Goal: Information Seeking & Learning: Learn about a topic

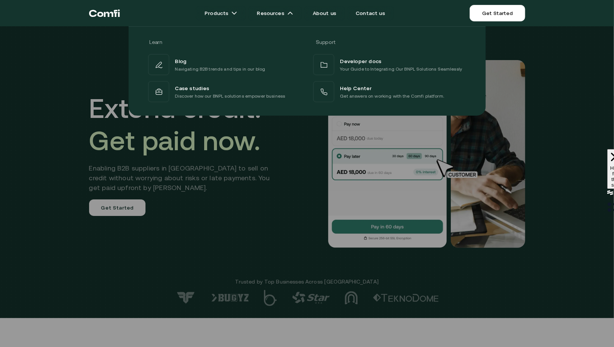
click at [276, 238] on div at bounding box center [307, 199] width 614 height 347
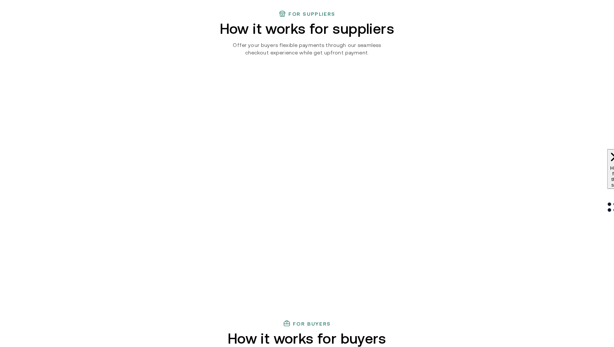
scroll to position [576, 0]
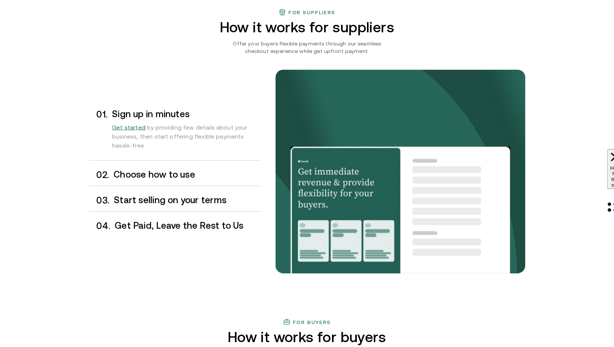
click at [164, 172] on h3 "Choose how to use" at bounding box center [187, 175] width 147 height 10
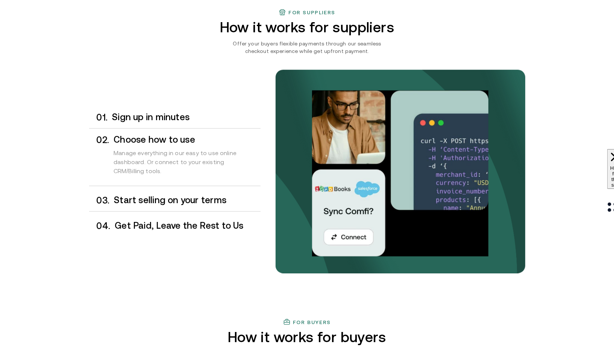
click at [164, 194] on div "0 3 . Start selling on your terms" at bounding box center [174, 201] width 171 height 22
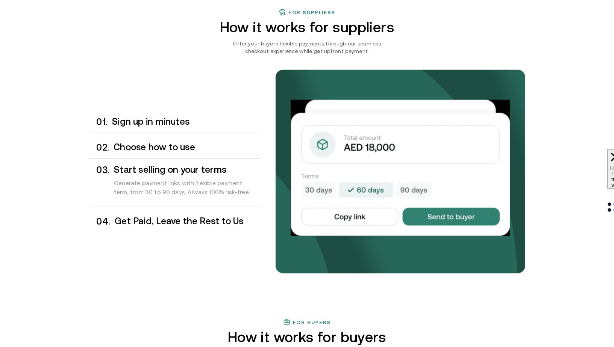
click at [167, 213] on div "0 4 . Get Paid, Leave the Rest to Us" at bounding box center [174, 222] width 171 height 22
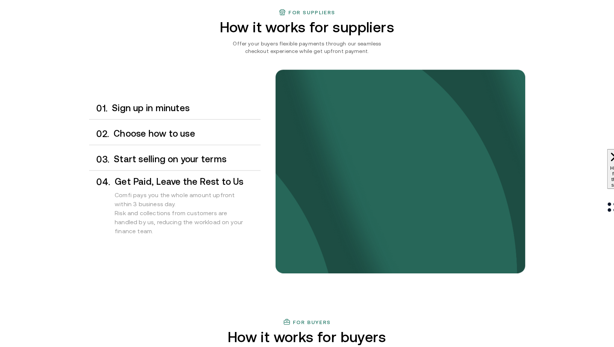
click at [174, 131] on h3 "Choose how to use" at bounding box center [187, 134] width 147 height 10
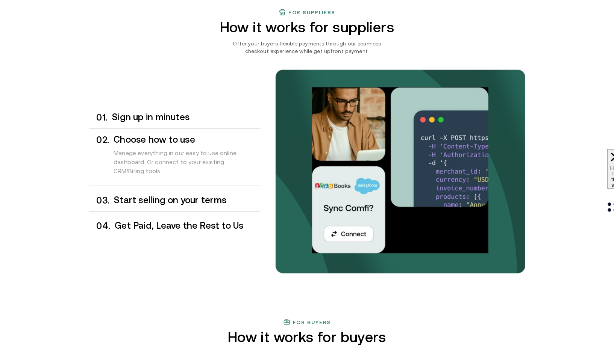
click at [179, 118] on h3 "Sign up in minutes" at bounding box center [186, 117] width 148 height 10
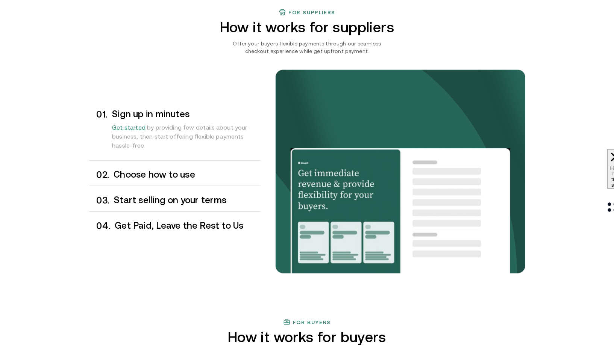
click at [177, 152] on div "Get started by providing few details about your business, then start offering f…" at bounding box center [186, 138] width 148 height 38
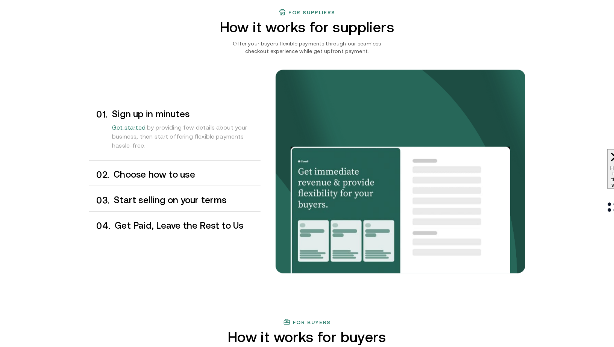
click at [177, 189] on div "0 1 . Sign up in minutes Get started by providing few details about your busine…" at bounding box center [174, 171] width 171 height 131
click at [181, 175] on h3 "Choose how to use" at bounding box center [187, 175] width 147 height 10
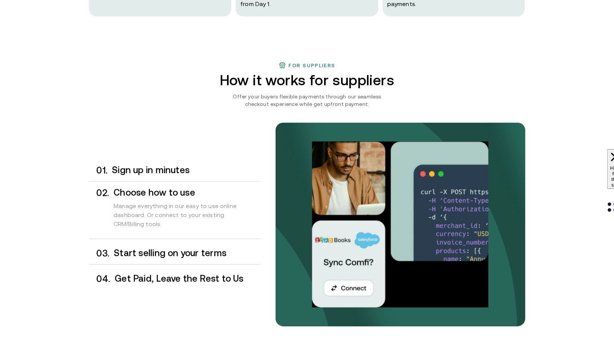
scroll to position [476, 0]
